Goal: Task Accomplishment & Management: Use online tool/utility

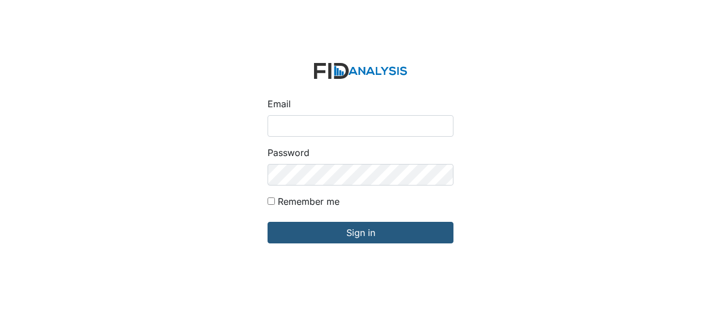
type input "Jbryant@lifeincorporated.com"
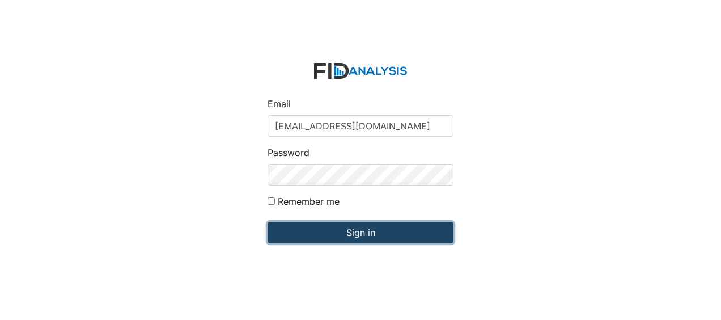
drag, startPoint x: 0, startPoint y: 0, endPoint x: 308, endPoint y: 236, distance: 388.2
click at [308, 236] on input "Sign in" at bounding box center [361, 233] width 186 height 22
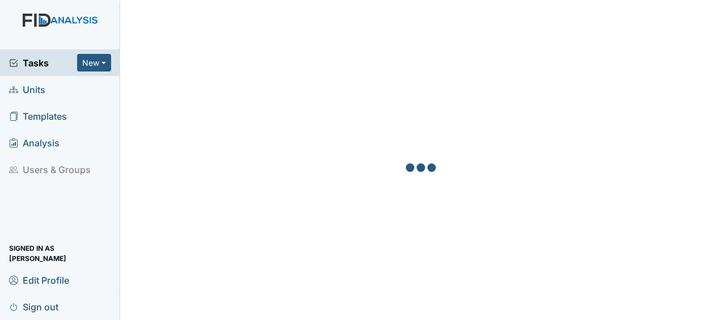
click at [80, 90] on link "Units" at bounding box center [60, 89] width 120 height 27
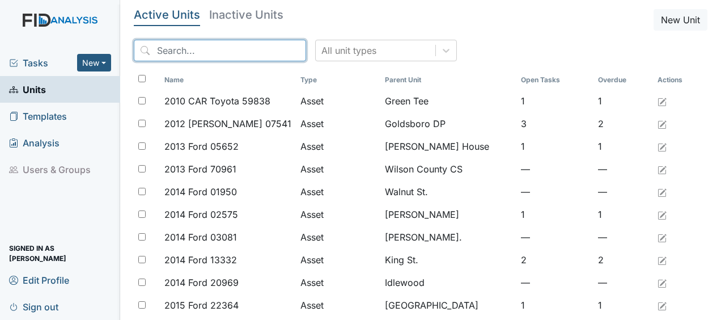
click at [211, 48] on input "search" at bounding box center [220, 51] width 172 height 22
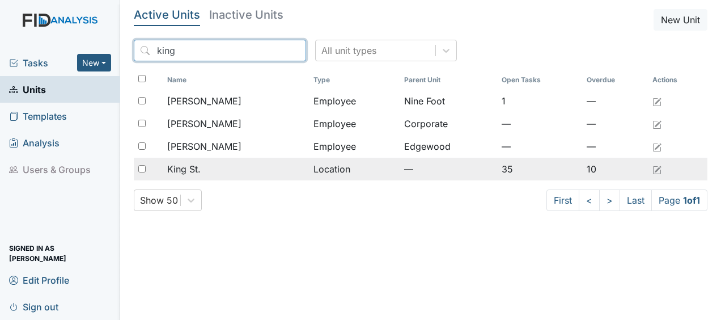
type input "king"
click at [188, 171] on span "King St." at bounding box center [183, 169] width 33 height 14
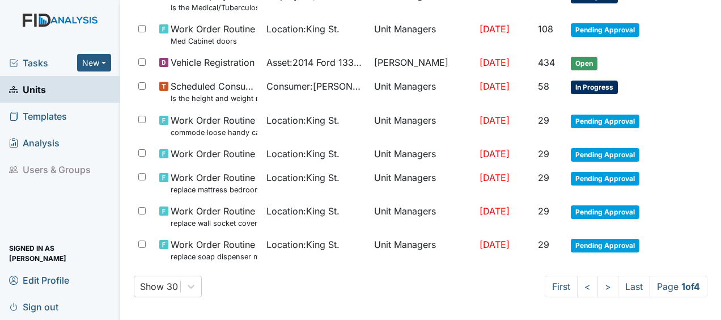
scroll to position [873, 0]
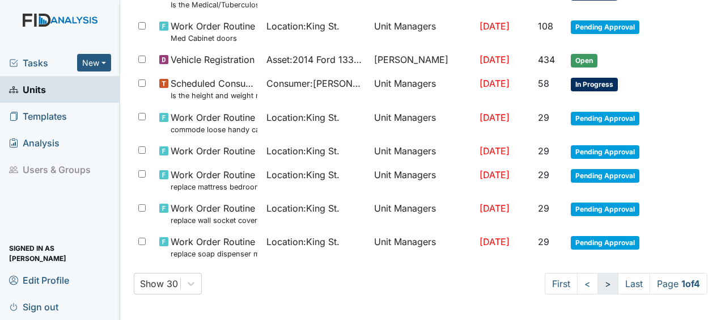
click at [597, 282] on link ">" at bounding box center [607, 284] width 21 height 22
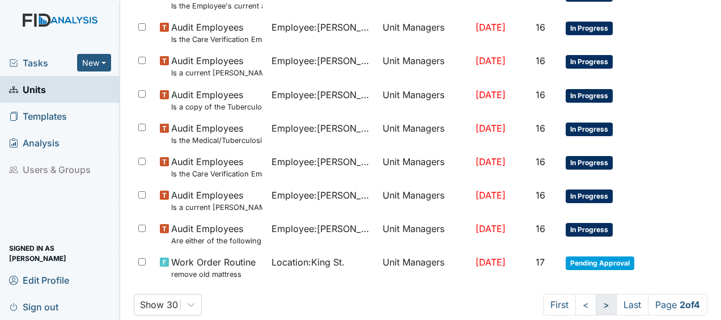
scroll to position [893, 0]
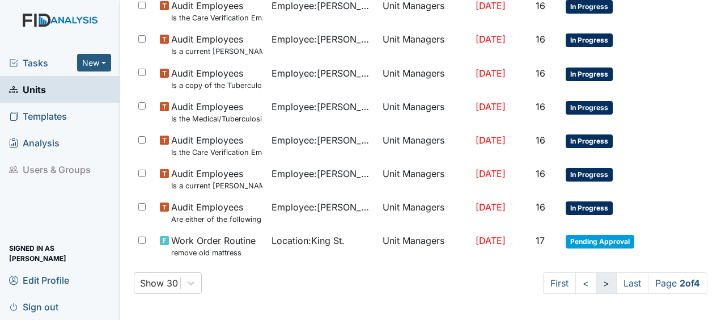
click at [597, 282] on link ">" at bounding box center [606, 283] width 21 height 22
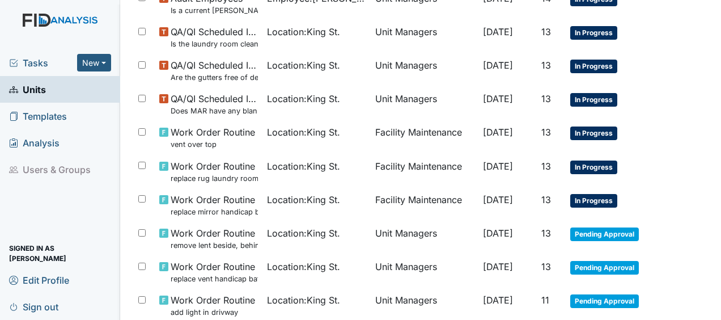
scroll to position [883, 0]
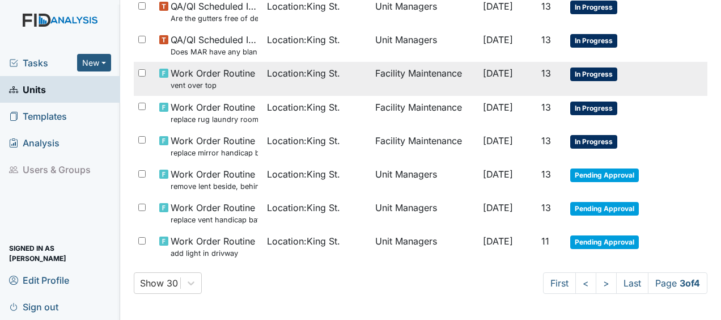
click at [248, 72] on span "Work Order Routine vent over top" at bounding box center [213, 78] width 84 height 24
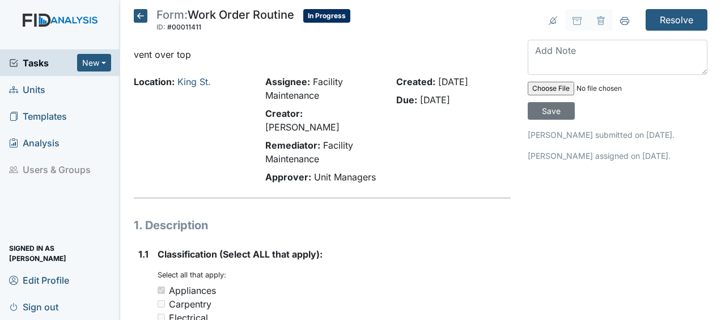
click at [141, 16] on icon at bounding box center [141, 16] width 14 height 14
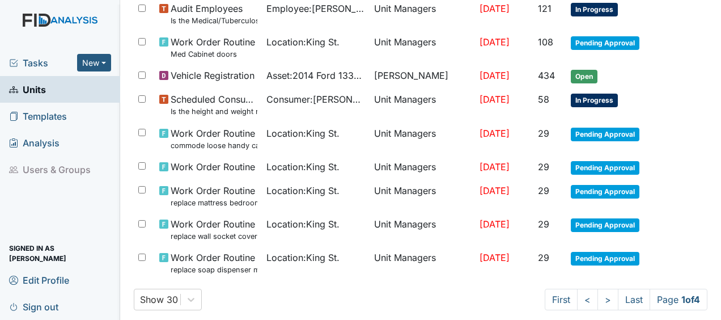
scroll to position [873, 0]
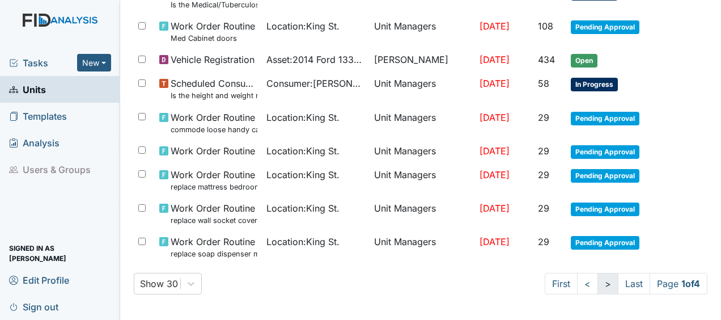
click at [597, 282] on link ">" at bounding box center [607, 284] width 21 height 22
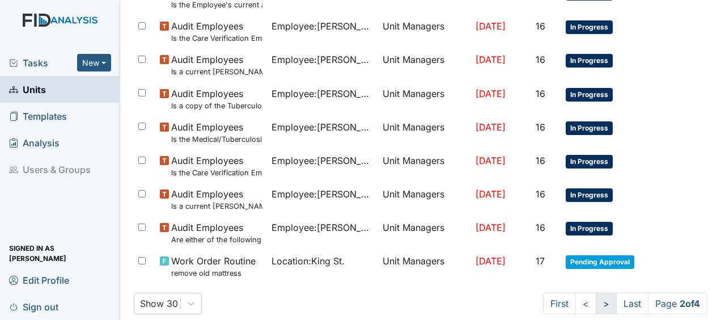
click at [596, 299] on link ">" at bounding box center [606, 303] width 21 height 22
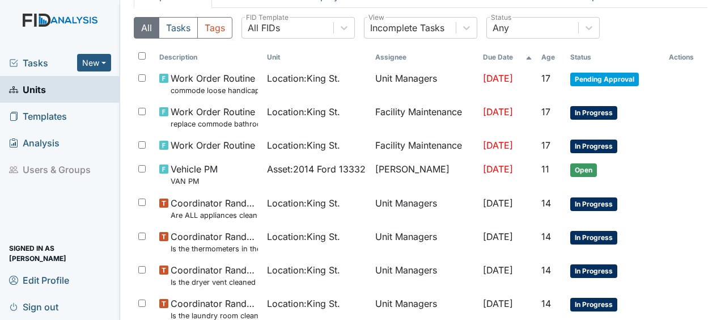
scroll to position [82, 0]
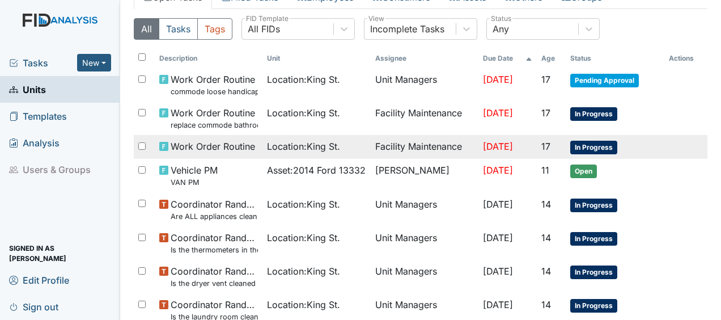
click at [391, 142] on td "Facility Maintenance" at bounding box center [425, 147] width 108 height 24
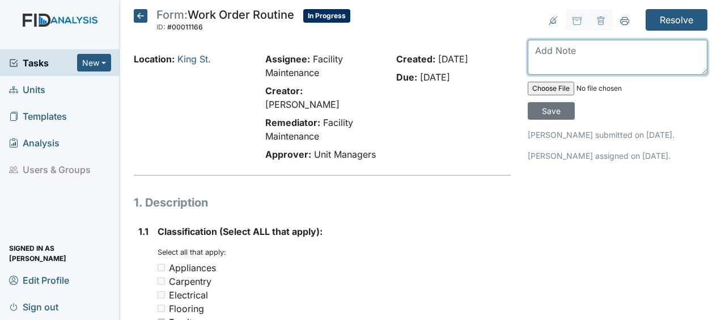
click at [540, 58] on textarea at bounding box center [618, 57] width 180 height 35
type textarea "removed JB"
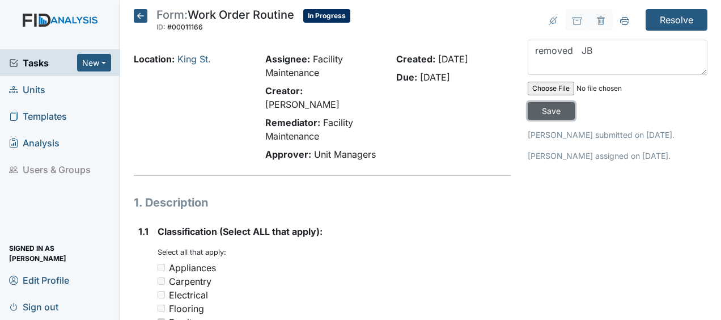
click at [549, 111] on input "Save" at bounding box center [551, 111] width 47 height 18
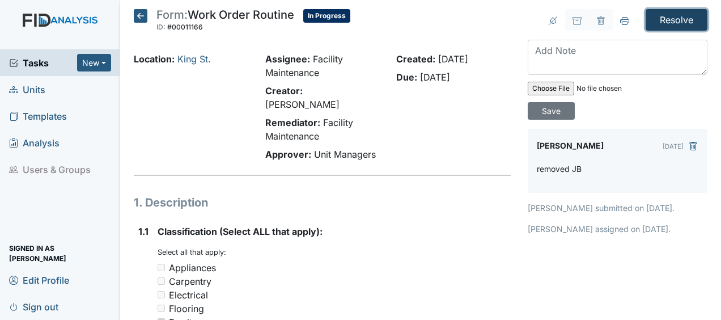
click at [667, 17] on input "Resolve" at bounding box center [677, 20] width 62 height 22
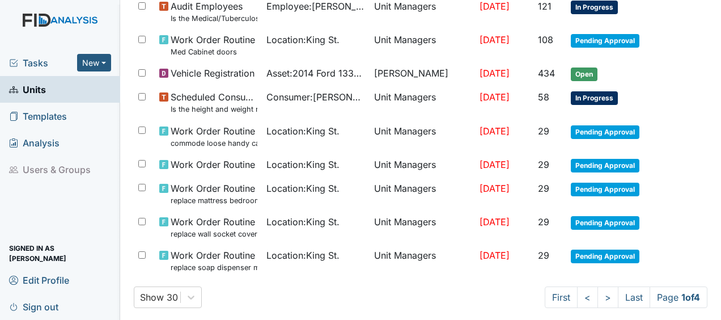
scroll to position [910, 0]
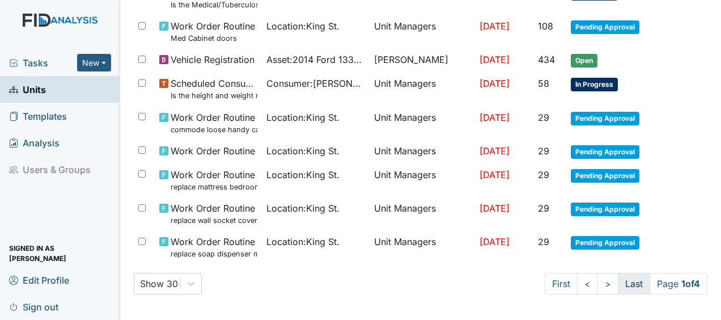
click at [623, 283] on link "Last" at bounding box center [634, 284] width 32 height 22
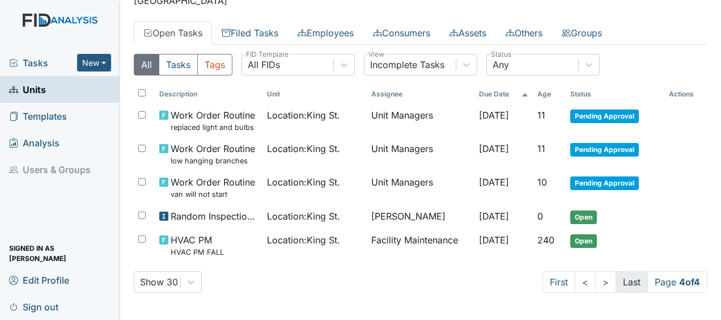
scroll to position [82, 0]
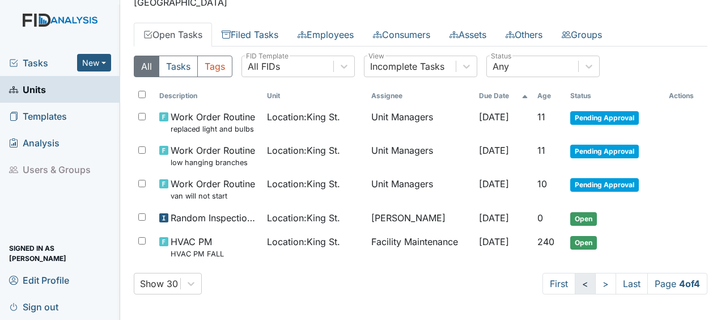
click at [575, 286] on link "<" at bounding box center [585, 284] width 21 height 22
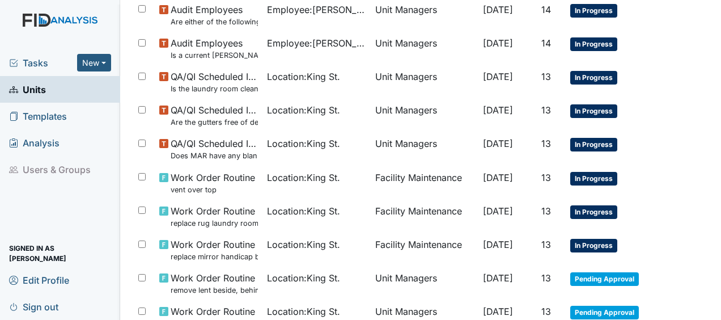
scroll to position [930, 0]
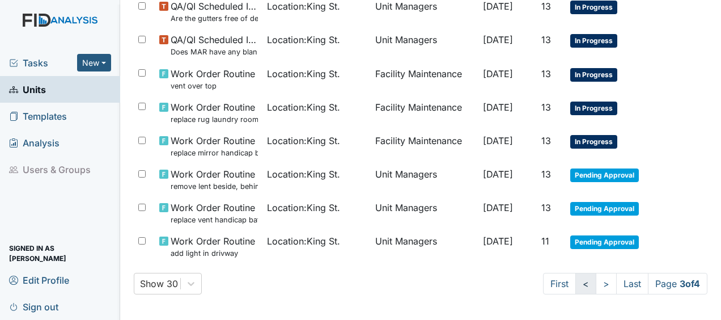
click at [575, 286] on link "<" at bounding box center [585, 284] width 21 height 22
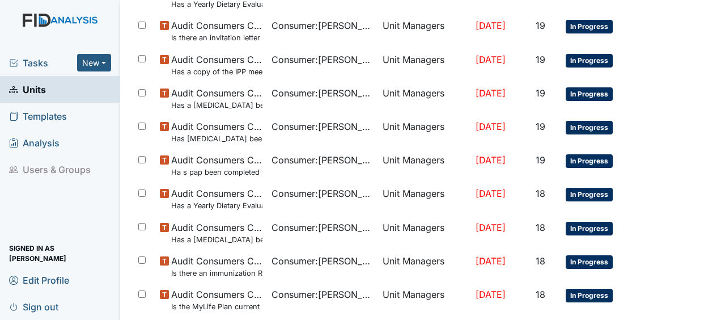
scroll to position [0, 0]
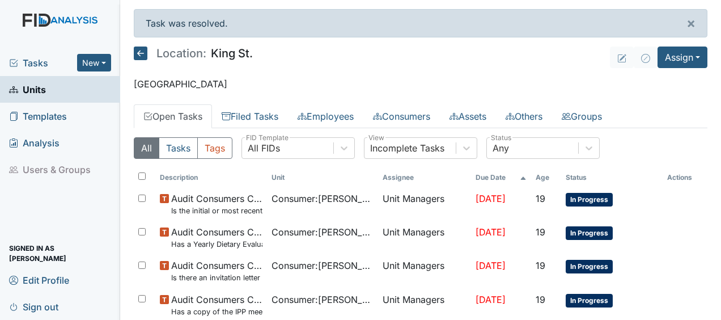
click at [145, 52] on icon at bounding box center [141, 53] width 14 height 14
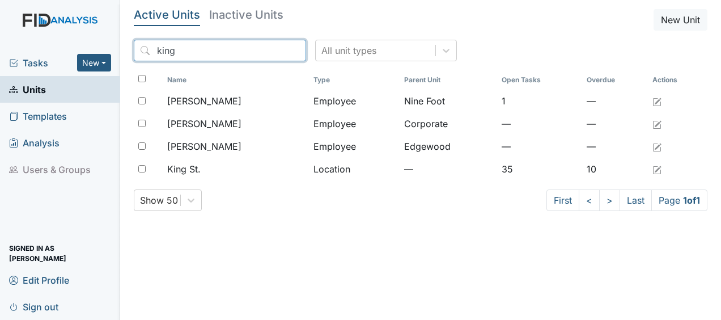
click at [271, 53] on input "king" at bounding box center [220, 51] width 172 height 22
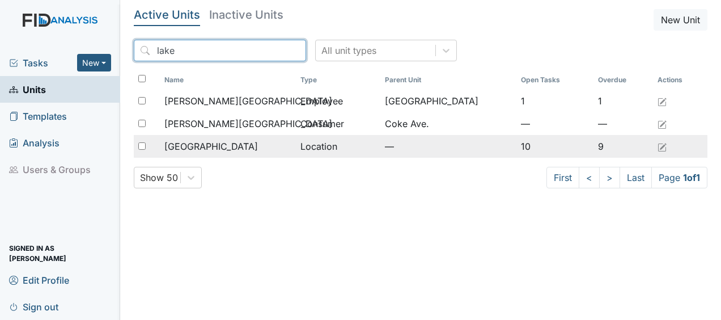
type input "lake"
click at [185, 147] on span "[GEOGRAPHIC_DATA]" at bounding box center [211, 146] width 94 height 14
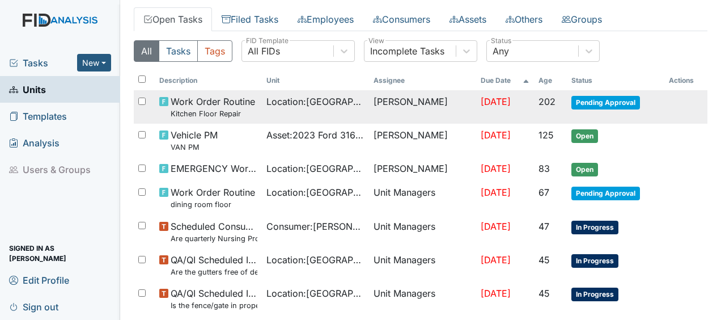
scroll to position [59, 0]
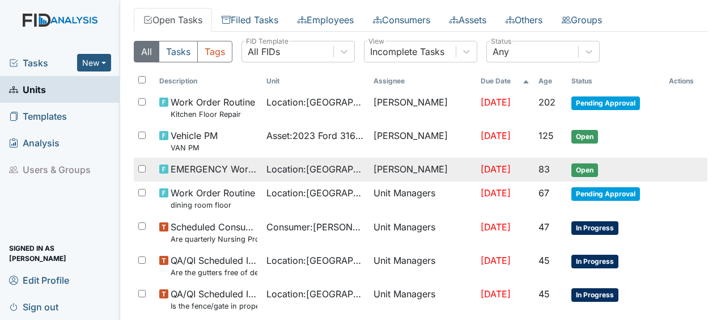
click at [204, 171] on span "EMERGENCY Work Order" at bounding box center [214, 169] width 87 height 14
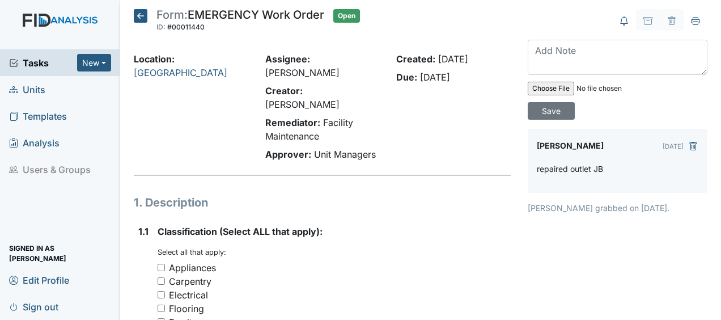
click at [136, 73] on div "Location: [GEOGRAPHIC_DATA]" at bounding box center [191, 108] width 132 height 113
click at [139, 15] on icon at bounding box center [141, 16] width 14 height 14
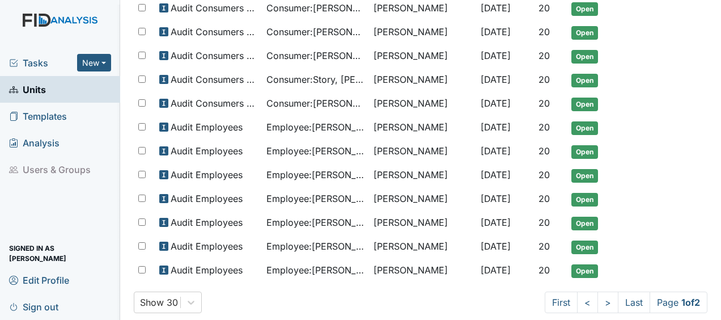
scroll to position [721, 0]
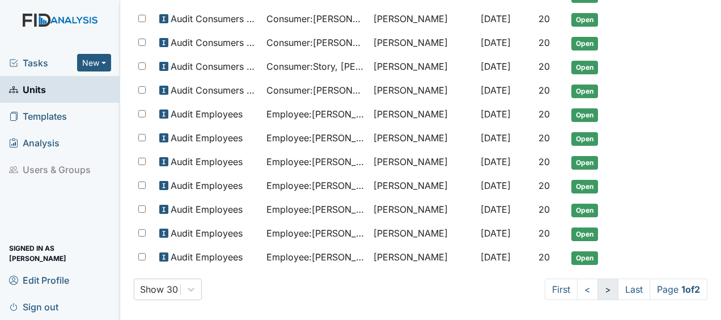
click at [597, 283] on link ">" at bounding box center [607, 289] width 21 height 22
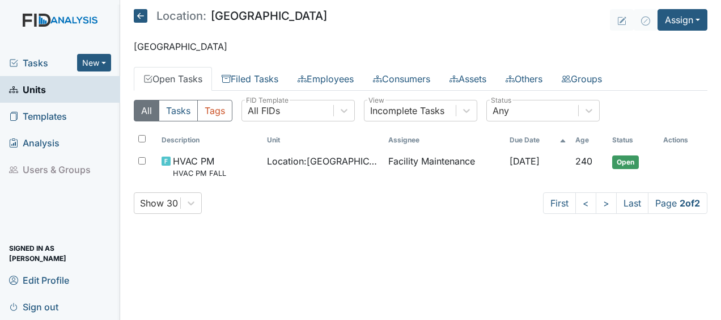
click at [143, 12] on icon at bounding box center [141, 16] width 14 height 14
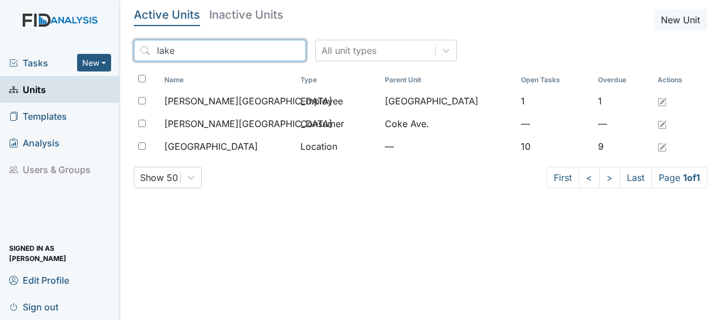
click at [273, 52] on input "lake" at bounding box center [220, 51] width 172 height 22
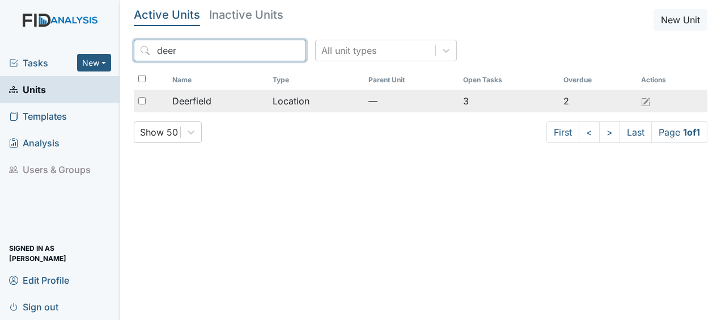
type input "deer"
click at [206, 104] on span "Deerfield" at bounding box center [191, 101] width 39 height 14
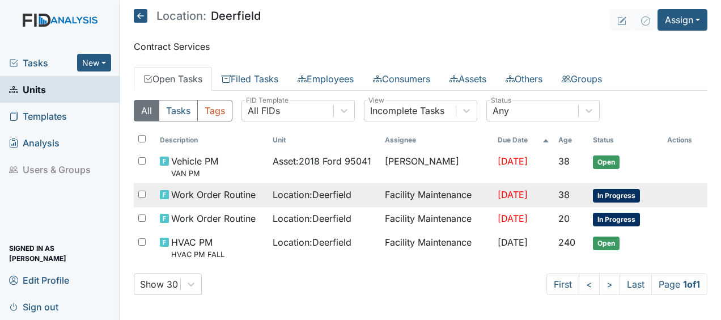
click at [237, 195] on span "Work Order Routine" at bounding box center [213, 195] width 84 height 14
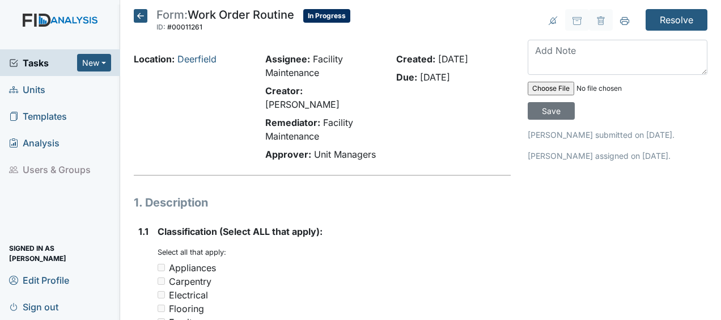
click at [146, 16] on icon at bounding box center [141, 16] width 14 height 14
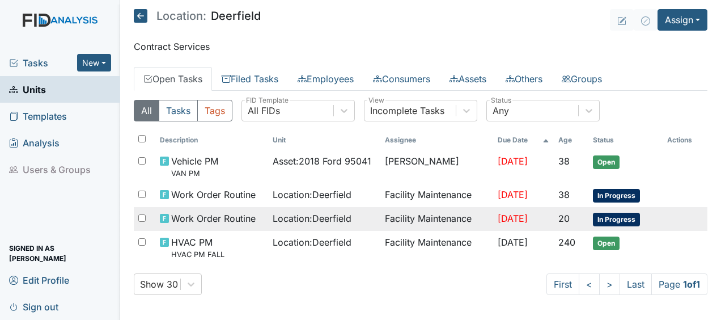
click at [268, 216] on td "Location : Deerfield" at bounding box center [324, 219] width 112 height 24
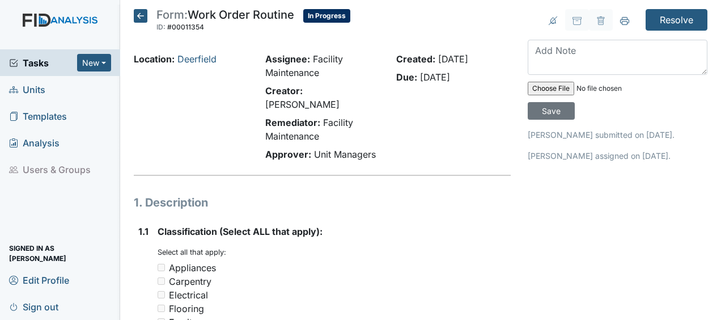
click at [141, 18] on icon at bounding box center [141, 16] width 14 height 14
